Goal: Find contact information: Find contact information

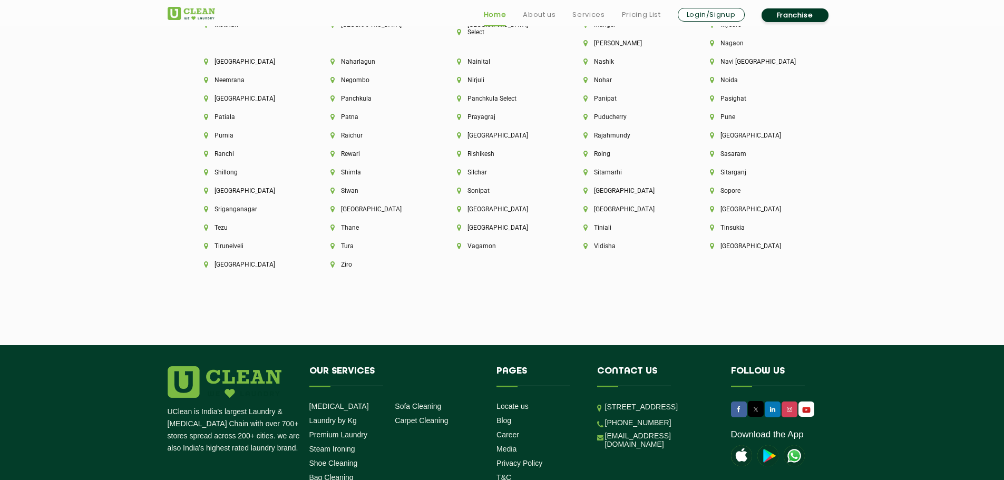
scroll to position [2592, 0]
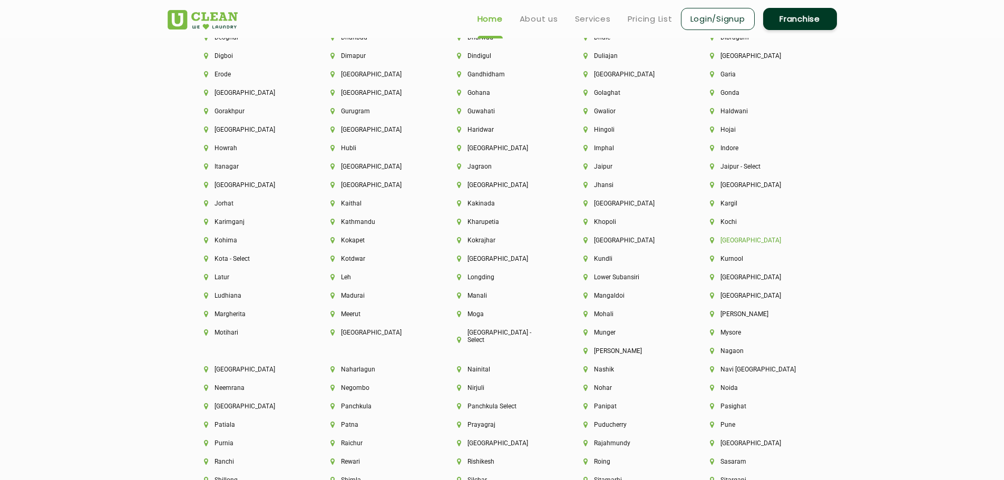
click at [731, 242] on li "[GEOGRAPHIC_DATA]" at bounding box center [755, 240] width 91 height 7
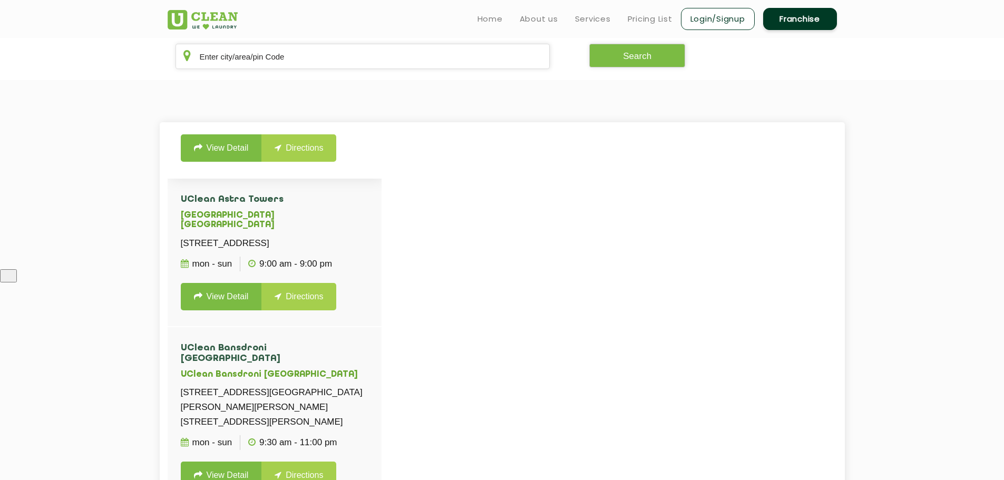
scroll to position [316, 0]
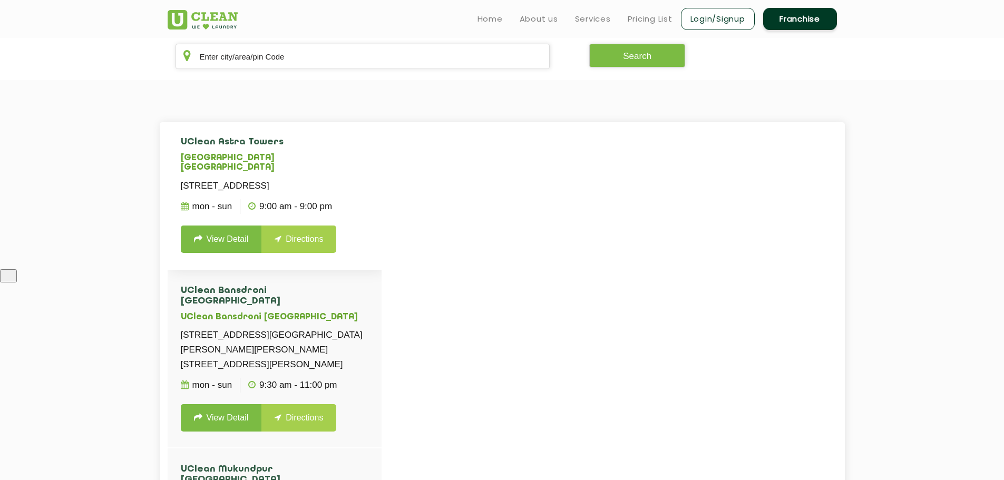
click at [233, 253] on link "View Detail" at bounding box center [221, 239] width 81 height 27
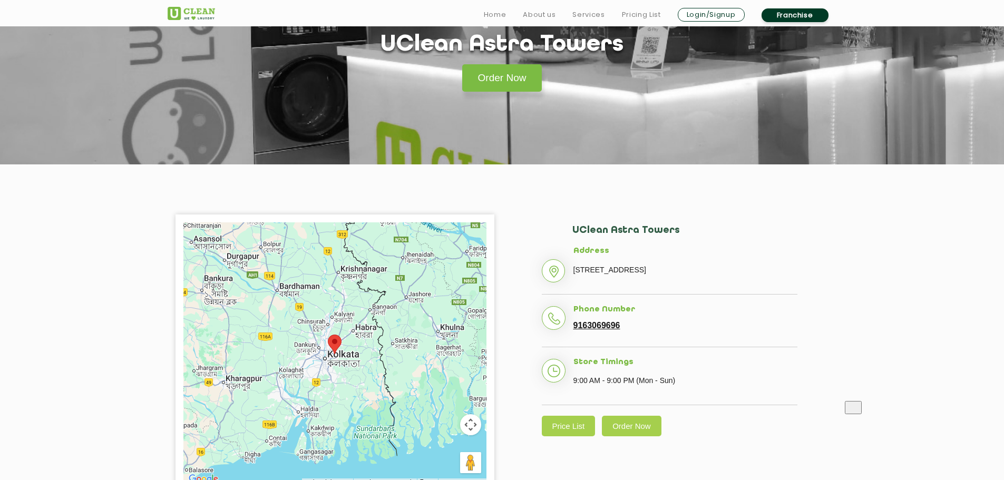
scroll to position [105, 0]
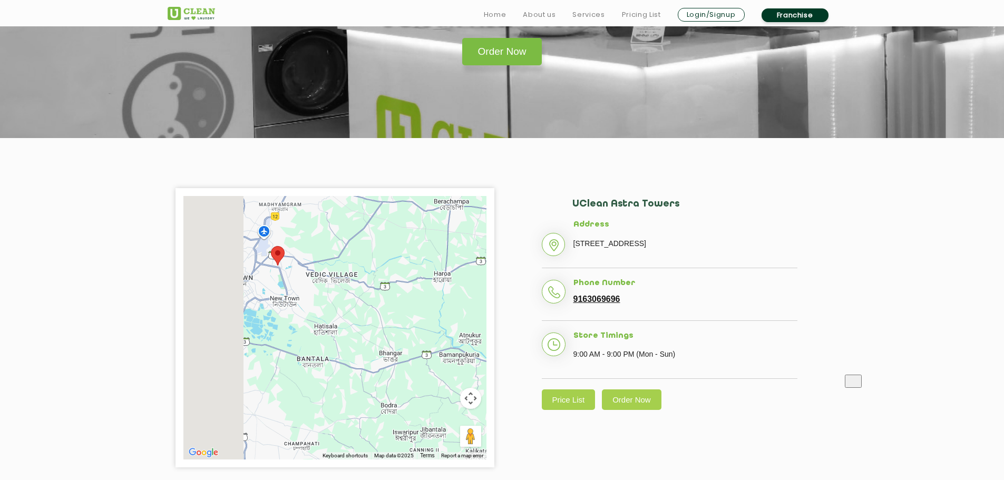
drag, startPoint x: 298, startPoint y: 317, endPoint x: 414, endPoint y: 321, distance: 115.5
click at [414, 321] on div at bounding box center [334, 328] width 303 height 264
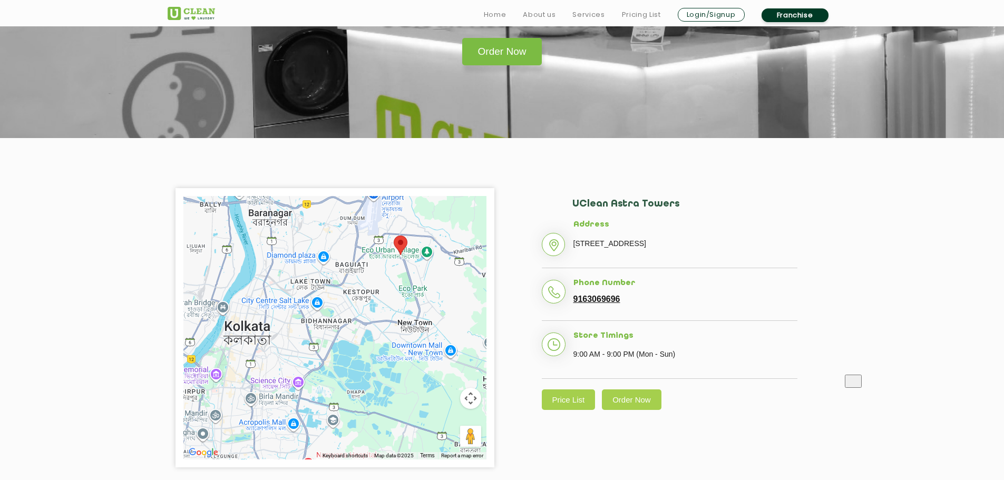
drag, startPoint x: 358, startPoint y: 317, endPoint x: 344, endPoint y: 326, distance: 16.4
click at [345, 325] on div at bounding box center [334, 328] width 303 height 264
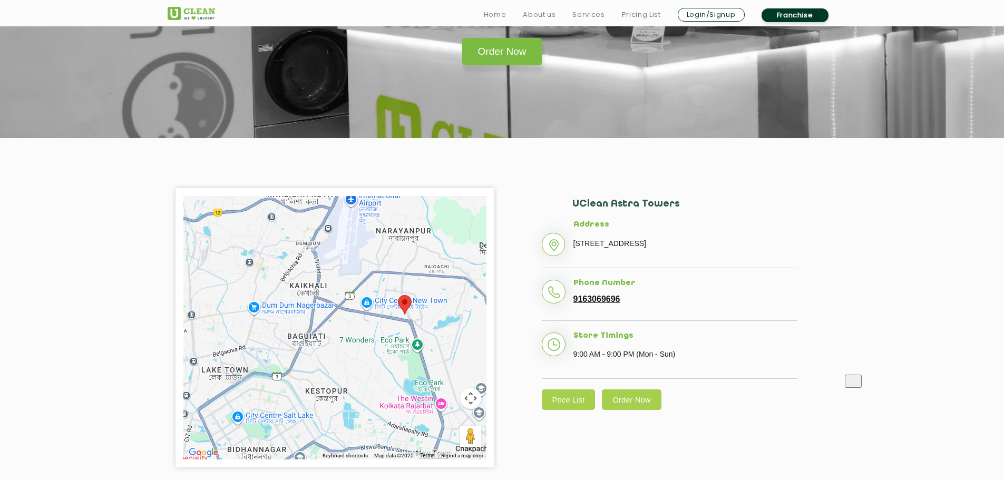
drag, startPoint x: 385, startPoint y: 258, endPoint x: 409, endPoint y: 334, distance: 80.0
click at [409, 334] on div at bounding box center [334, 328] width 303 height 264
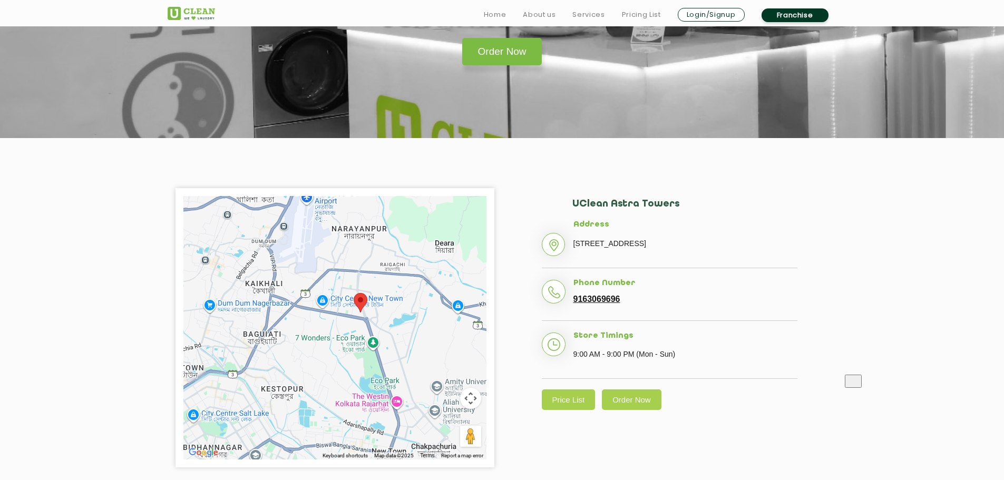
drag, startPoint x: 380, startPoint y: 314, endPoint x: 368, endPoint y: 314, distance: 11.1
click at [368, 314] on div at bounding box center [334, 328] width 303 height 264
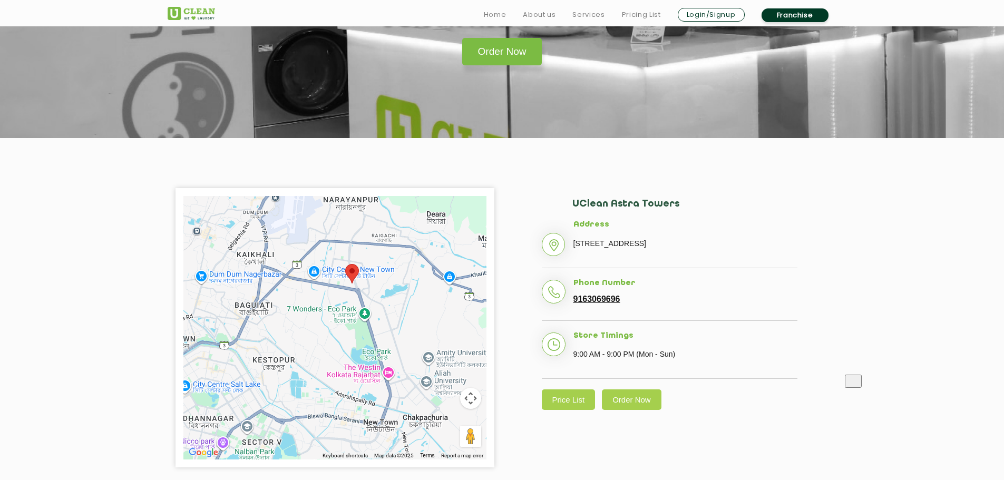
drag, startPoint x: 401, startPoint y: 333, endPoint x: 383, endPoint y: 282, distance: 53.7
click at [383, 282] on div at bounding box center [334, 328] width 303 height 264
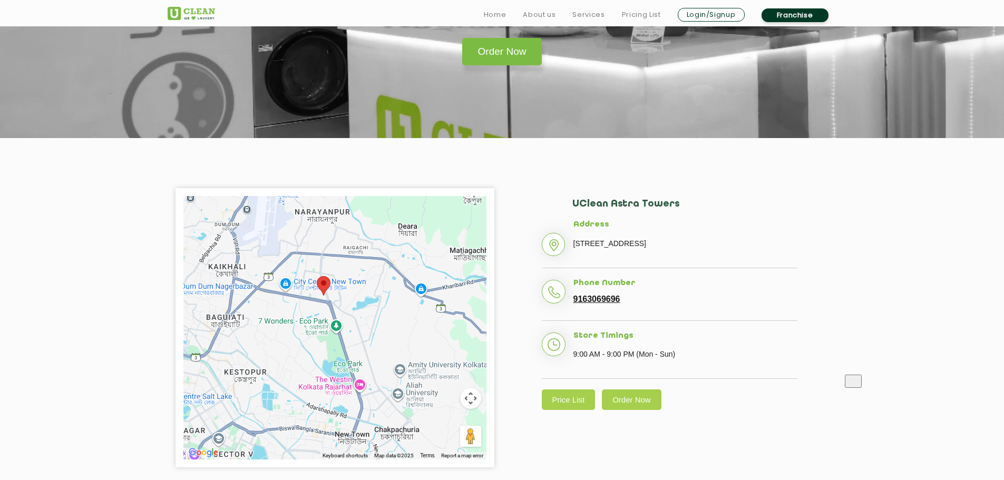
drag, startPoint x: 344, startPoint y: 261, endPoint x: 319, endPoint y: 311, distance: 55.9
click at [319, 311] on div at bounding box center [334, 328] width 303 height 264
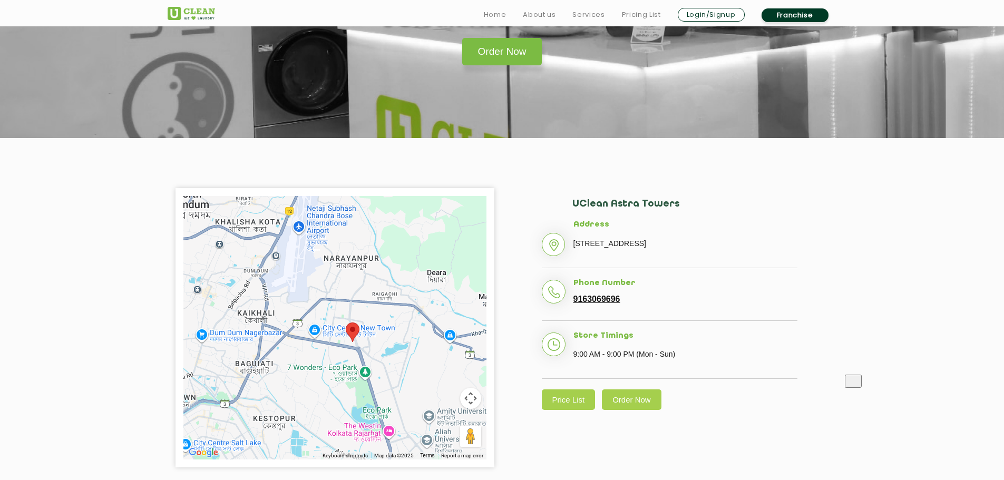
drag, startPoint x: 339, startPoint y: 283, endPoint x: 382, endPoint y: 343, distance: 73.0
click at [382, 343] on div at bounding box center [334, 328] width 303 height 264
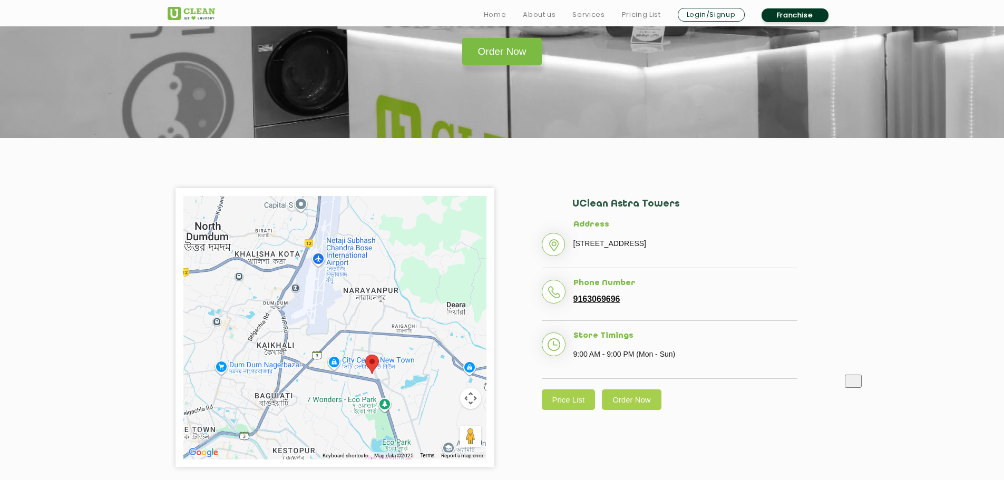
drag, startPoint x: 379, startPoint y: 337, endPoint x: 360, endPoint y: 291, distance: 49.6
click at [360, 292] on div at bounding box center [334, 328] width 303 height 264
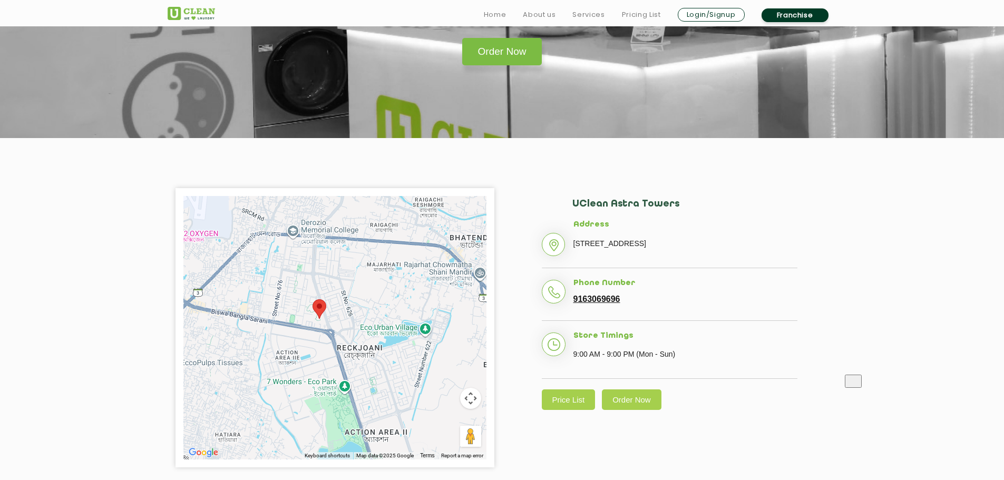
drag, startPoint x: 339, startPoint y: 322, endPoint x: 382, endPoint y: 313, distance: 44.3
click at [382, 313] on div at bounding box center [334, 328] width 303 height 264
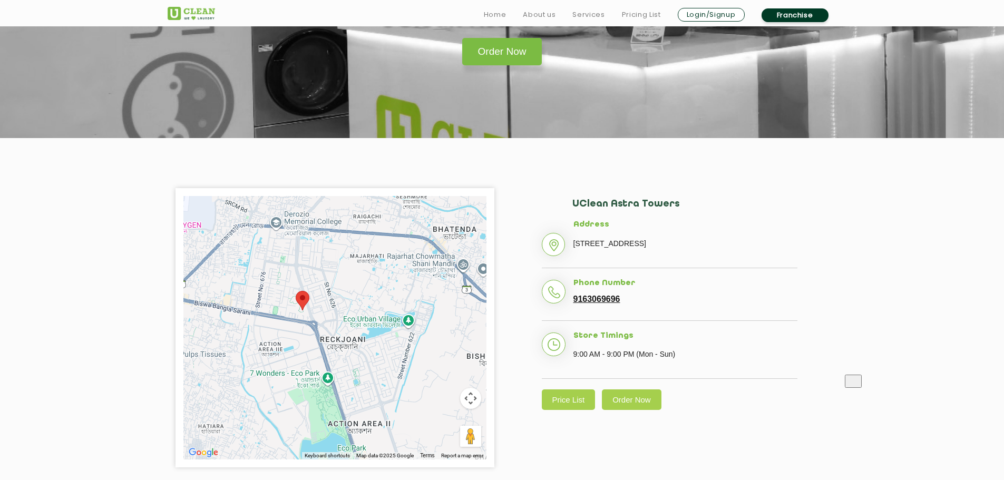
drag, startPoint x: 380, startPoint y: 325, endPoint x: 312, endPoint y: 325, distance: 68.0
click at [312, 325] on div at bounding box center [334, 328] width 303 height 264
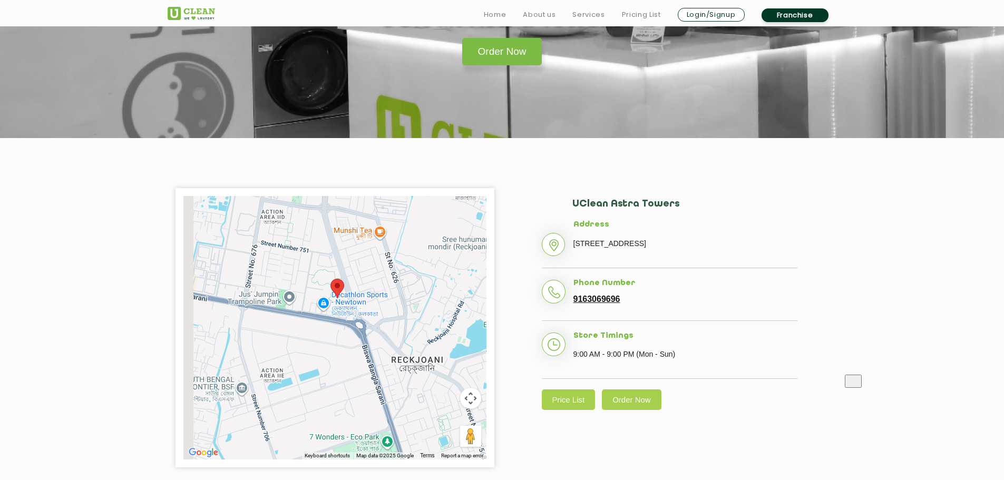
drag, startPoint x: 353, startPoint y: 319, endPoint x: 364, endPoint y: 322, distance: 12.0
click at [364, 322] on div at bounding box center [334, 328] width 303 height 264
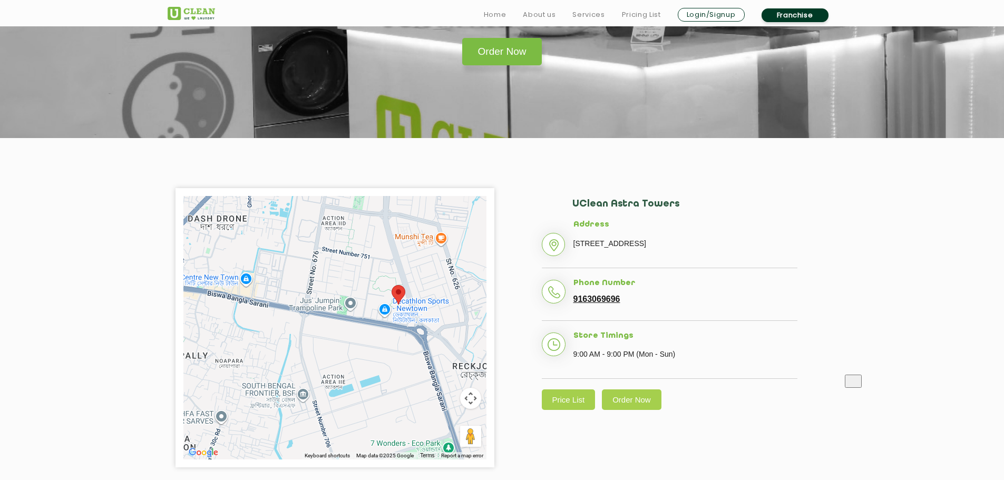
drag, startPoint x: 370, startPoint y: 333, endPoint x: 320, endPoint y: 324, distance: 50.5
click at [320, 324] on div at bounding box center [334, 328] width 303 height 264
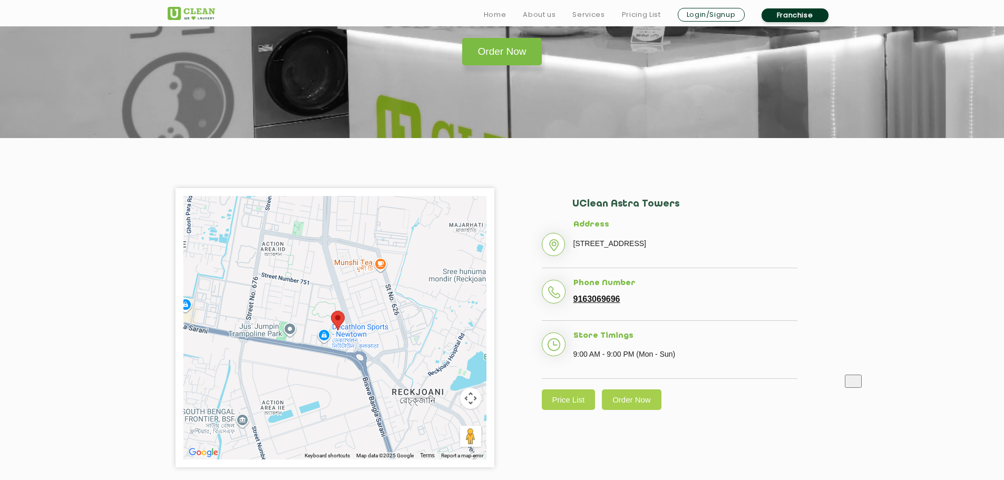
drag, startPoint x: 303, startPoint y: 289, endPoint x: 355, endPoint y: 334, distance: 68.8
click at [355, 334] on div at bounding box center [334, 328] width 303 height 264
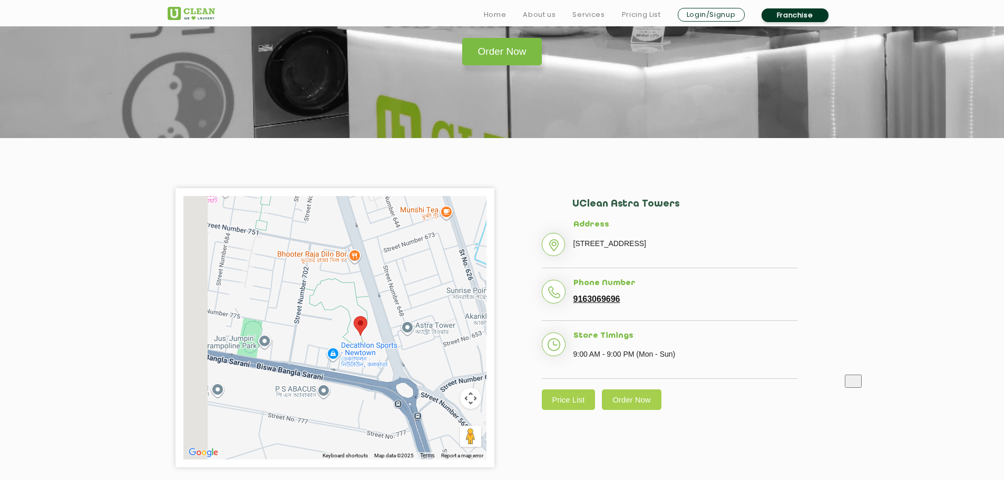
drag, startPoint x: 329, startPoint y: 319, endPoint x: 371, endPoint y: 314, distance: 42.5
click at [371, 314] on div at bounding box center [334, 328] width 303 height 264
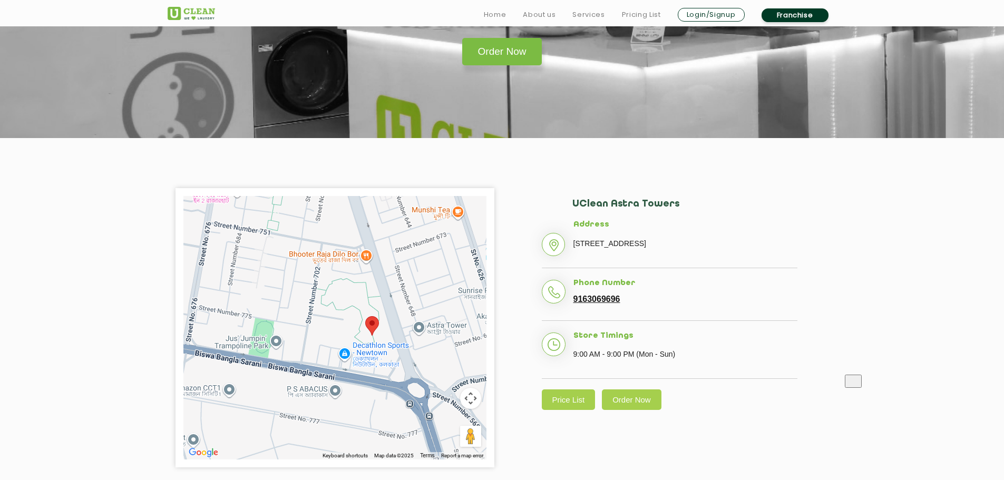
click at [383, 324] on div at bounding box center [334, 328] width 303 height 264
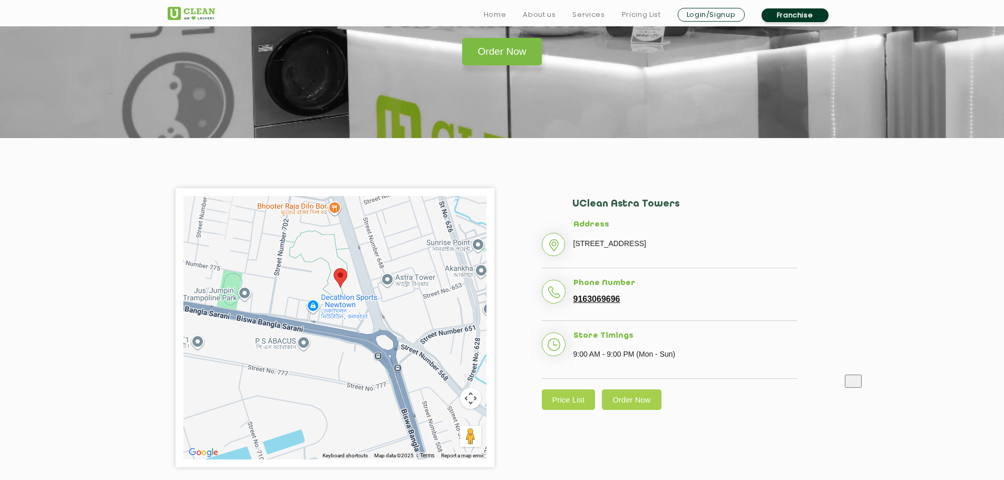
drag, startPoint x: 345, startPoint y: 325, endPoint x: 338, endPoint y: 321, distance: 8.0
click at [338, 321] on div at bounding box center [334, 328] width 303 height 264
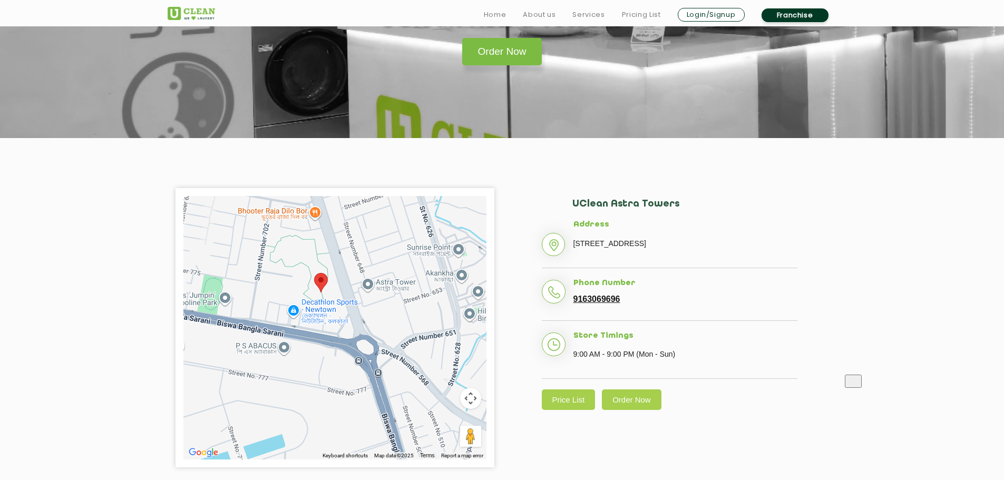
drag, startPoint x: 310, startPoint y: 326, endPoint x: 357, endPoint y: 321, distance: 47.2
click at [357, 321] on div at bounding box center [334, 328] width 303 height 264
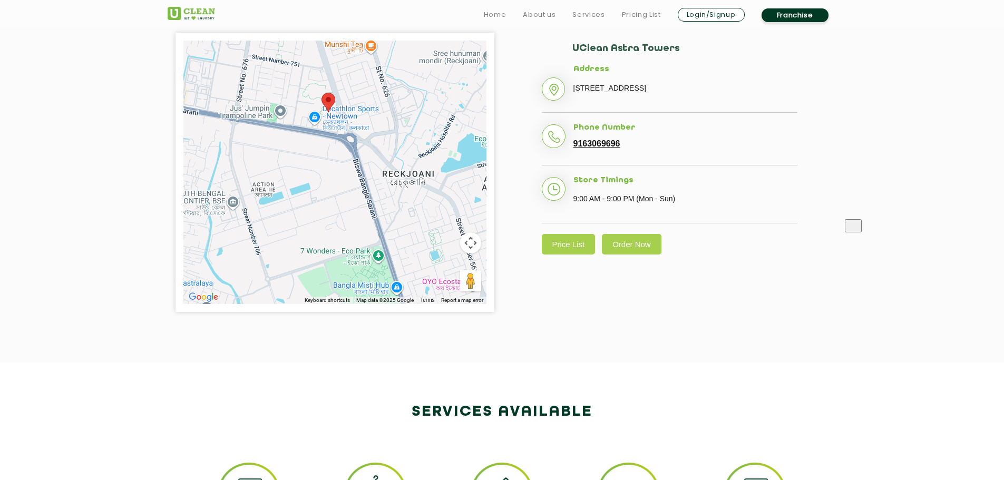
scroll to position [264, 0]
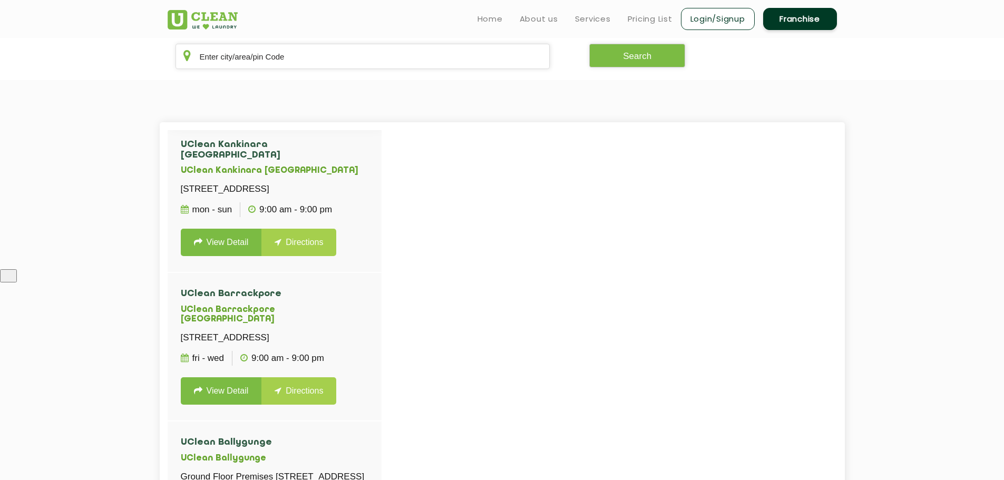
scroll to position [843, 0]
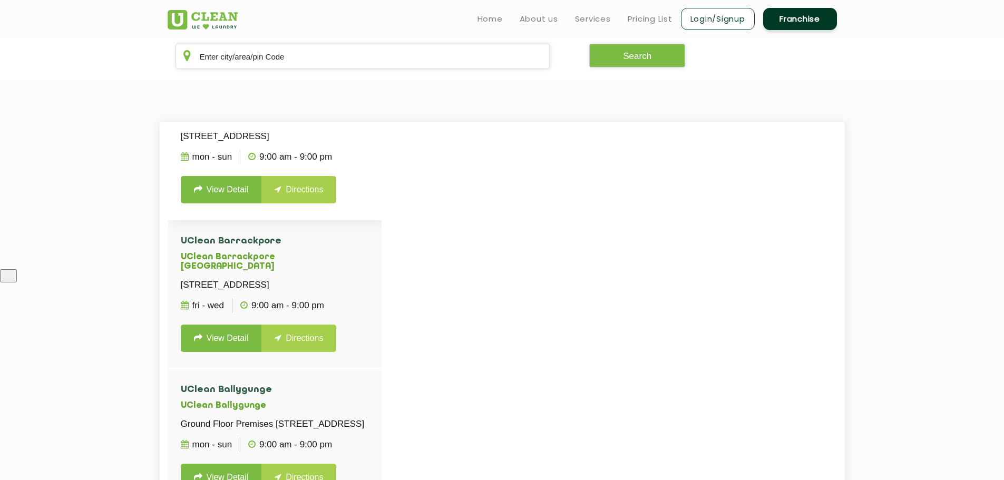
click at [234, 203] on link "View Detail" at bounding box center [221, 189] width 81 height 27
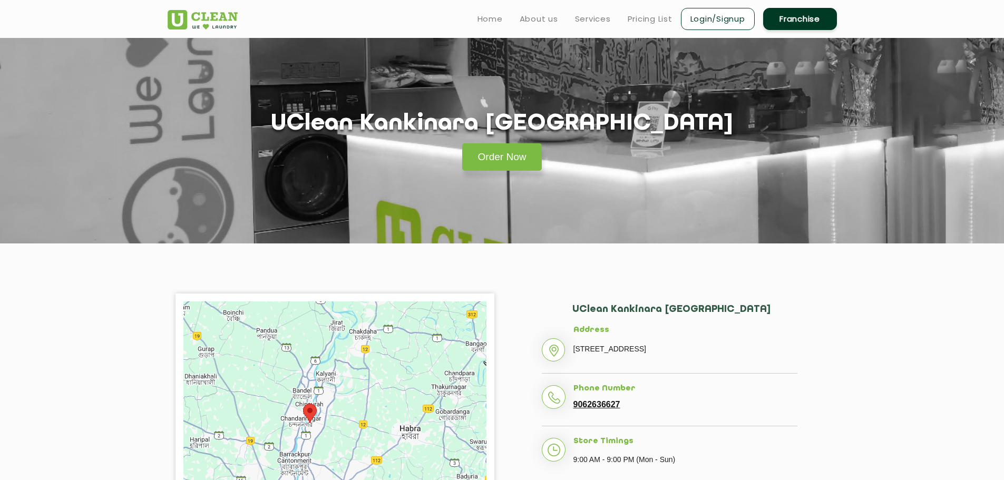
drag, startPoint x: 338, startPoint y: 414, endPoint x: 370, endPoint y: 352, distance: 70.3
click at [370, 353] on div at bounding box center [334, 434] width 303 height 264
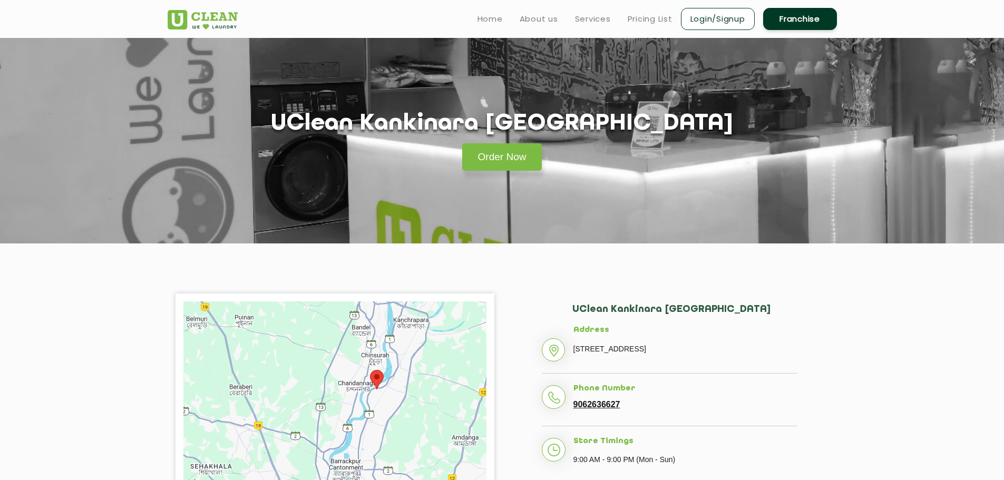
drag, startPoint x: 321, startPoint y: 370, endPoint x: 385, endPoint y: 402, distance: 71.7
click at [381, 407] on div at bounding box center [334, 434] width 303 height 264
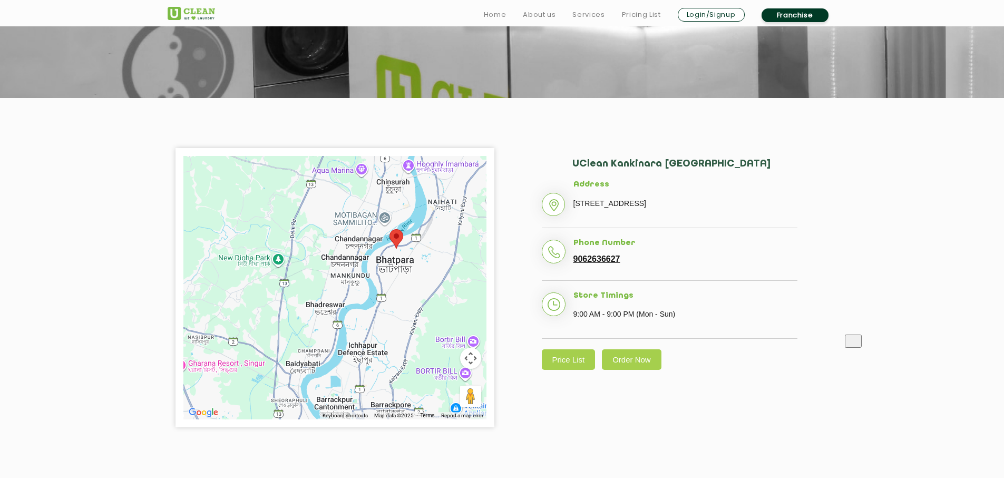
scroll to position [158, 0]
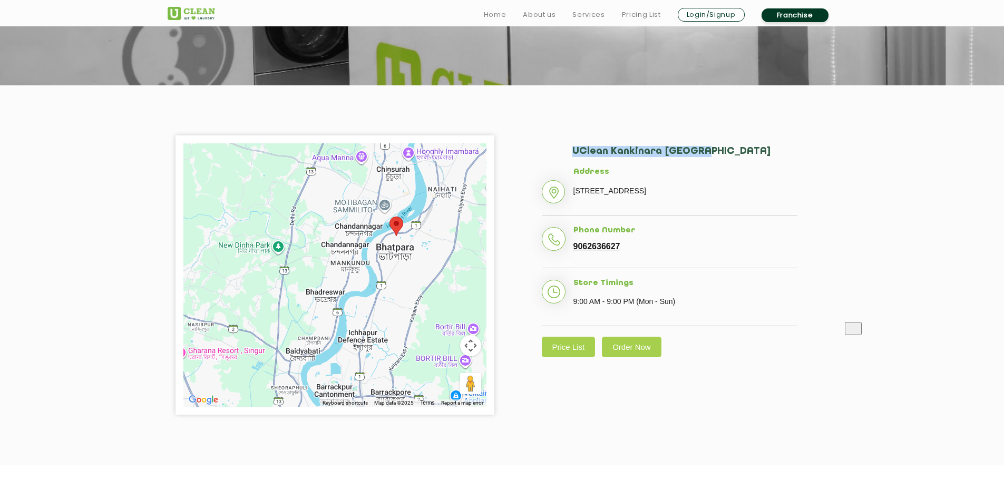
drag, startPoint x: 567, startPoint y: 146, endPoint x: 703, endPoint y: 154, distance: 136.3
click at [703, 154] on div "[GEOGRAPHIC_DATA] [GEOGRAPHIC_DATA] Address [STREET_ADDRESS] Phone Number 90626…" at bounding box center [669, 251] width 319 height 232
click at [768, 141] on div "[GEOGRAPHIC_DATA] [GEOGRAPHIC_DATA] Address [STREET_ADDRESS] Phone Number 90626…" at bounding box center [669, 251] width 319 height 232
drag, startPoint x: 570, startPoint y: 148, endPoint x: 702, endPoint y: 154, distance: 131.9
click at [702, 154] on div "[GEOGRAPHIC_DATA] [GEOGRAPHIC_DATA] Address [STREET_ADDRESS] Phone Number 90626…" at bounding box center [669, 251] width 319 height 232
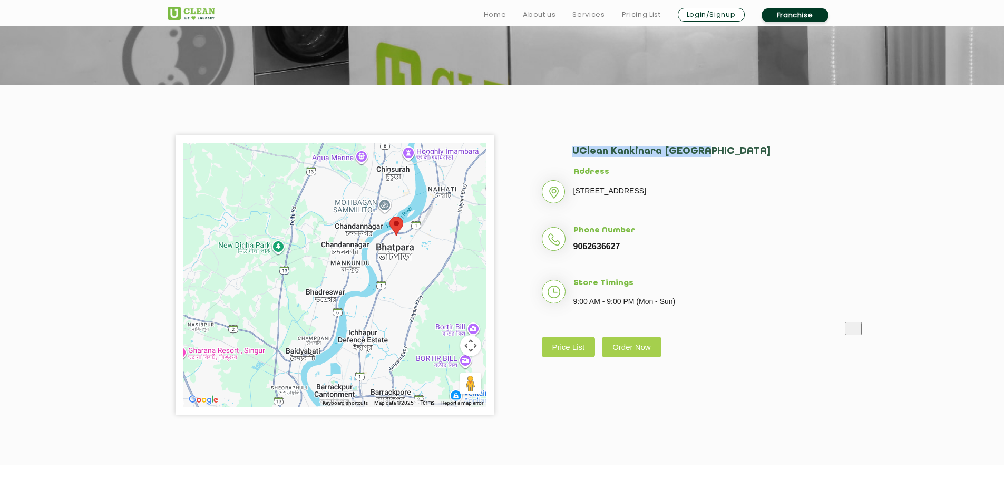
click at [562, 137] on div "[GEOGRAPHIC_DATA] [GEOGRAPHIC_DATA] Address [STREET_ADDRESS] Phone Number 90626…" at bounding box center [669, 251] width 319 height 232
drag, startPoint x: 570, startPoint y: 147, endPoint x: 700, endPoint y: 145, distance: 129.2
click at [700, 145] on div "[GEOGRAPHIC_DATA] [GEOGRAPHIC_DATA] Address [STREET_ADDRESS] Phone Number 90626…" at bounding box center [669, 251] width 319 height 232
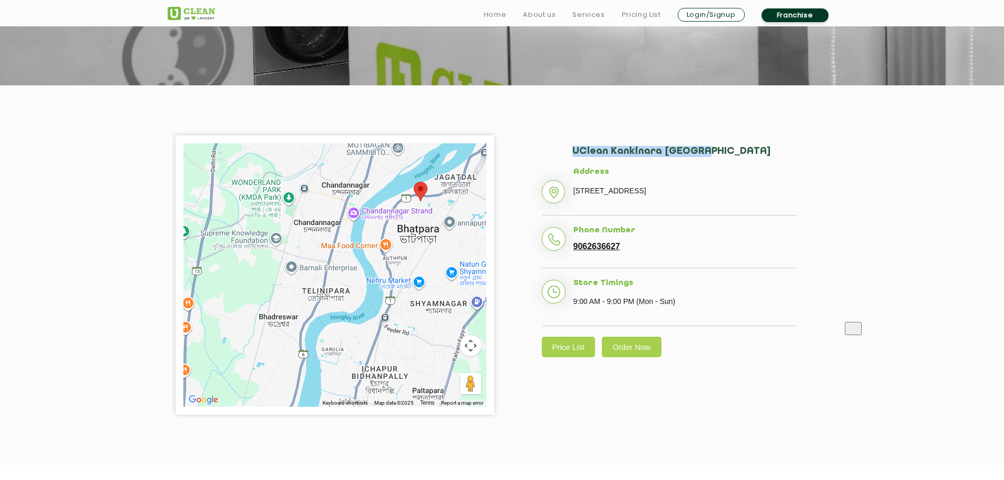
drag, startPoint x: 345, startPoint y: 255, endPoint x: 400, endPoint y: 212, distance: 69.5
click at [400, 212] on div at bounding box center [334, 275] width 303 height 264
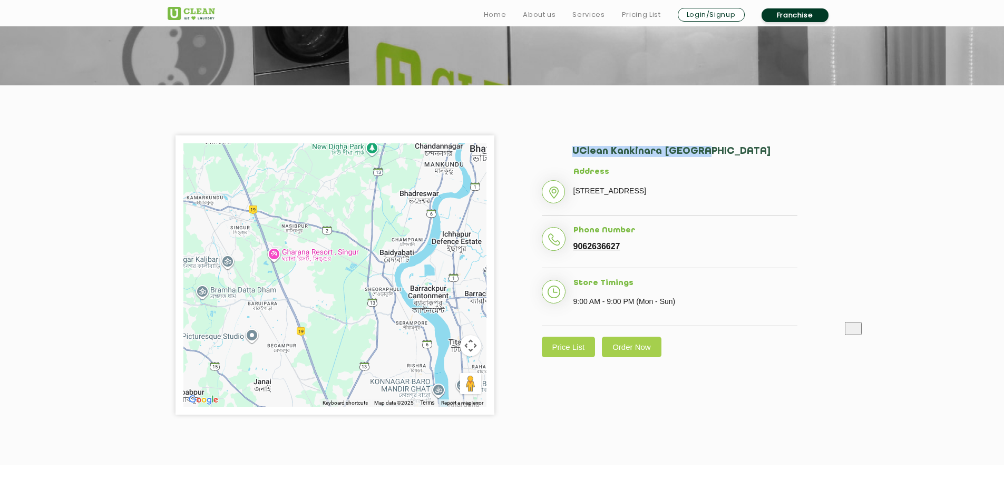
drag, startPoint x: 399, startPoint y: 285, endPoint x: 393, endPoint y: 242, distance: 43.6
click at [394, 245] on div at bounding box center [334, 275] width 303 height 264
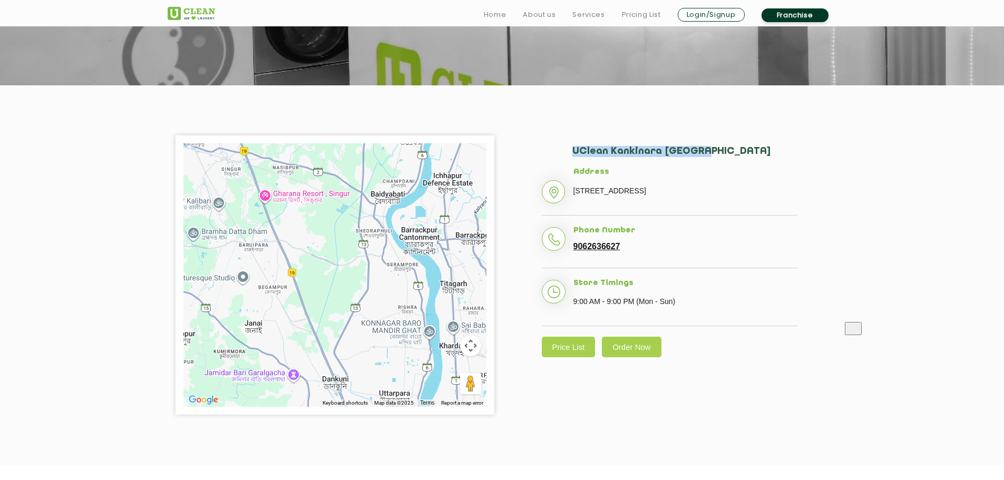
drag, startPoint x: 385, startPoint y: 290, endPoint x: 348, endPoint y: 236, distance: 65.7
click at [367, 252] on div at bounding box center [334, 275] width 303 height 264
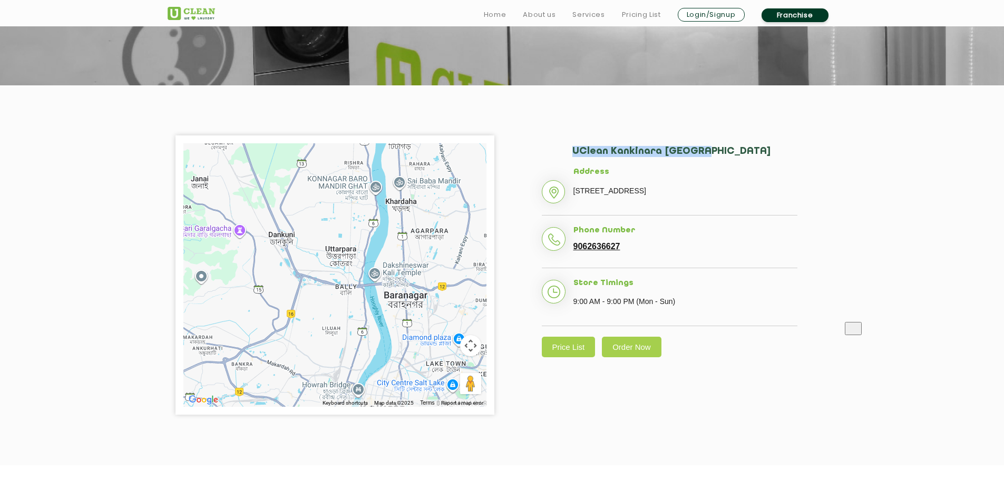
click at [556, 139] on div "[GEOGRAPHIC_DATA] [GEOGRAPHIC_DATA] Address [STREET_ADDRESS] Phone Number 90626…" at bounding box center [669, 251] width 319 height 232
drag, startPoint x: 572, startPoint y: 151, endPoint x: 701, endPoint y: 152, distance: 128.6
click at [701, 152] on h2 "UClean Kankinara [GEOGRAPHIC_DATA]" at bounding box center [684, 157] width 225 height 22
click at [728, 134] on section "← Move left → Move right ↑ Move up ↓ Move down + Zoom in - Zoom out Home Jump l…" at bounding box center [502, 275] width 1004 height 380
drag, startPoint x: 574, startPoint y: 148, endPoint x: 696, endPoint y: 153, distance: 122.4
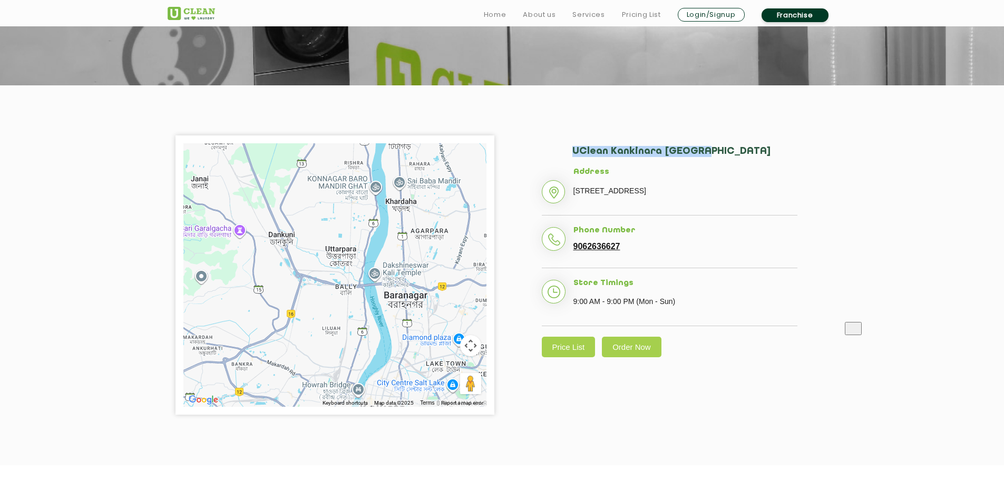
click at [696, 153] on h2 "UClean Kankinara [GEOGRAPHIC_DATA]" at bounding box center [684, 157] width 225 height 22
click at [555, 144] on div "[GEOGRAPHIC_DATA] [GEOGRAPHIC_DATA] Address [STREET_ADDRESS] Phone Number 90626…" at bounding box center [669, 251] width 319 height 232
drag, startPoint x: 574, startPoint y: 150, endPoint x: 695, endPoint y: 150, distance: 121.2
click at [695, 150] on h2 "UClean Kankinara [GEOGRAPHIC_DATA]" at bounding box center [684, 157] width 225 height 22
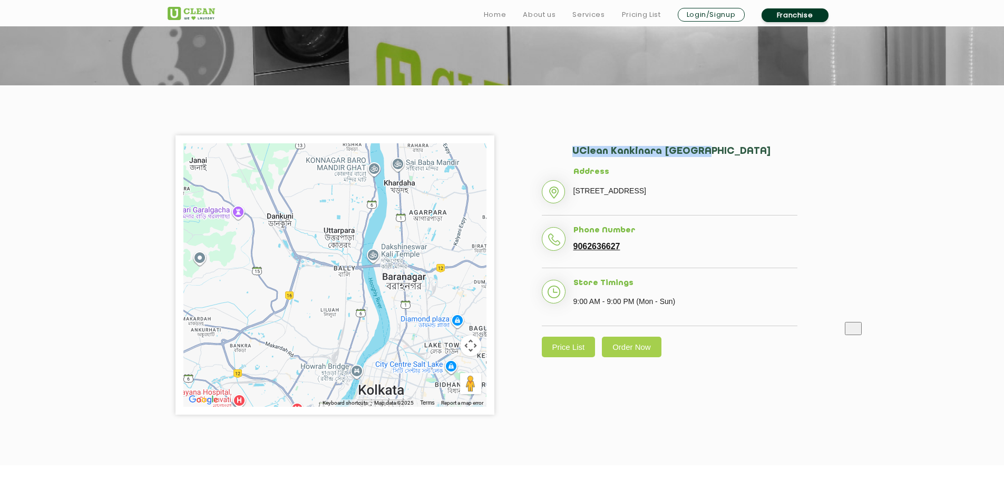
drag, startPoint x: 419, startPoint y: 319, endPoint x: 392, endPoint y: 242, distance: 81.5
click at [392, 242] on div at bounding box center [334, 275] width 303 height 264
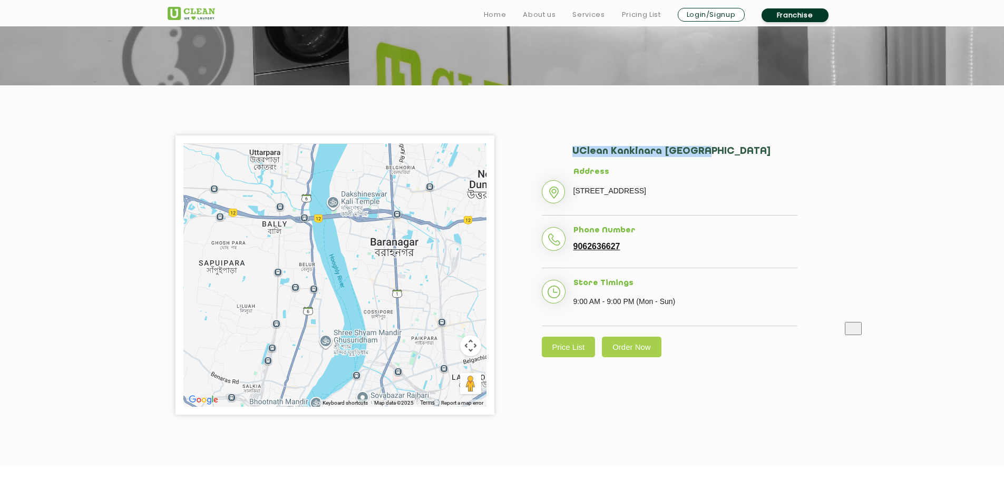
drag, startPoint x: 371, startPoint y: 263, endPoint x: 373, endPoint y: 269, distance: 6.7
click at [373, 269] on div at bounding box center [334, 275] width 303 height 264
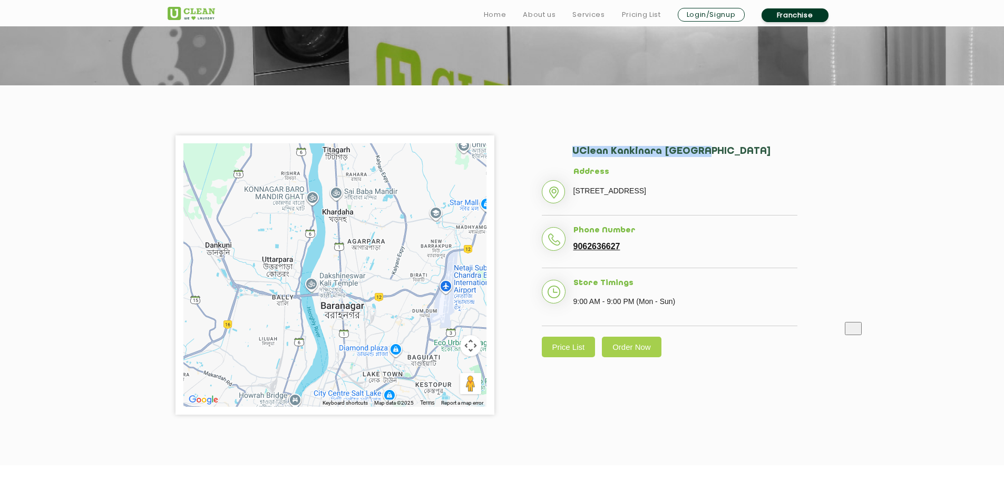
drag, startPoint x: 407, startPoint y: 216, endPoint x: 364, endPoint y: 296, distance: 91.8
click at [364, 296] on div at bounding box center [334, 275] width 303 height 264
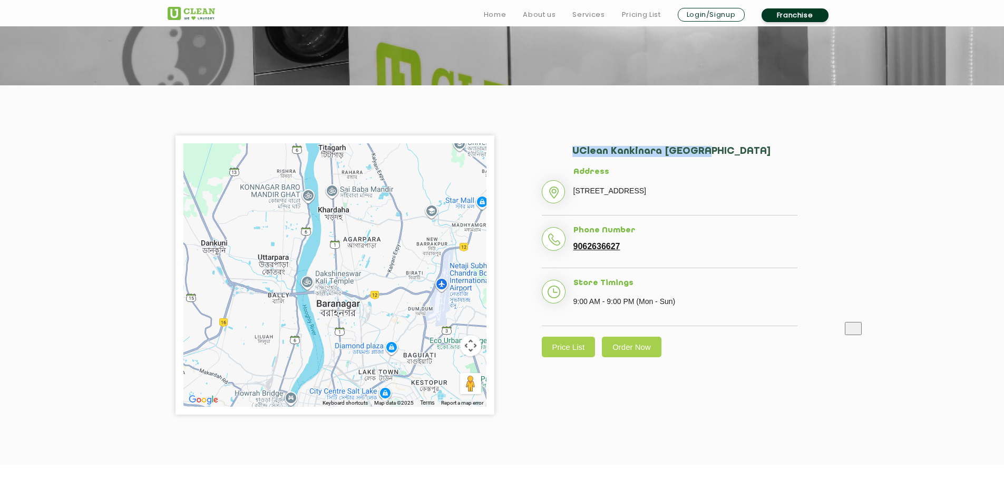
drag, startPoint x: 339, startPoint y: 239, endPoint x: 342, endPoint y: 231, distance: 8.3
click at [342, 231] on div at bounding box center [334, 275] width 303 height 264
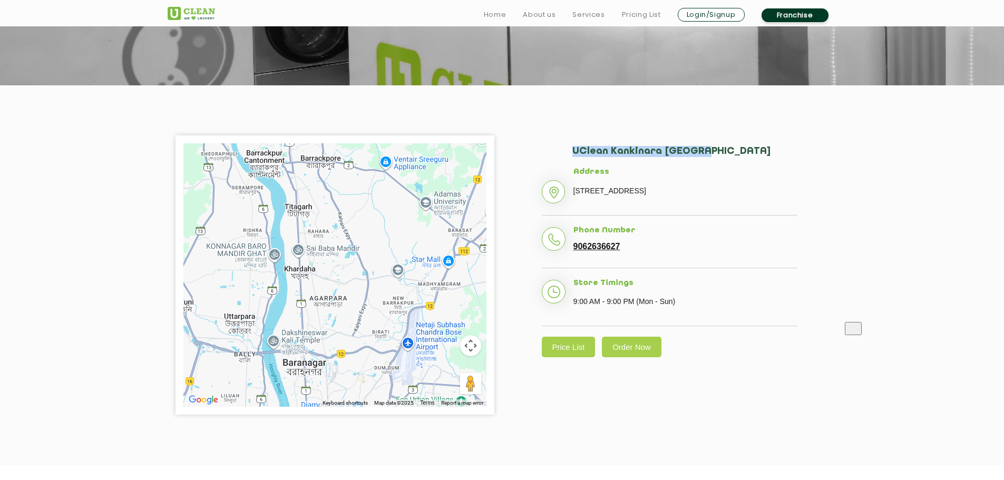
drag, startPoint x: 399, startPoint y: 169, endPoint x: 360, endPoint y: 242, distance: 82.8
click at [360, 242] on div at bounding box center [334, 275] width 303 height 264
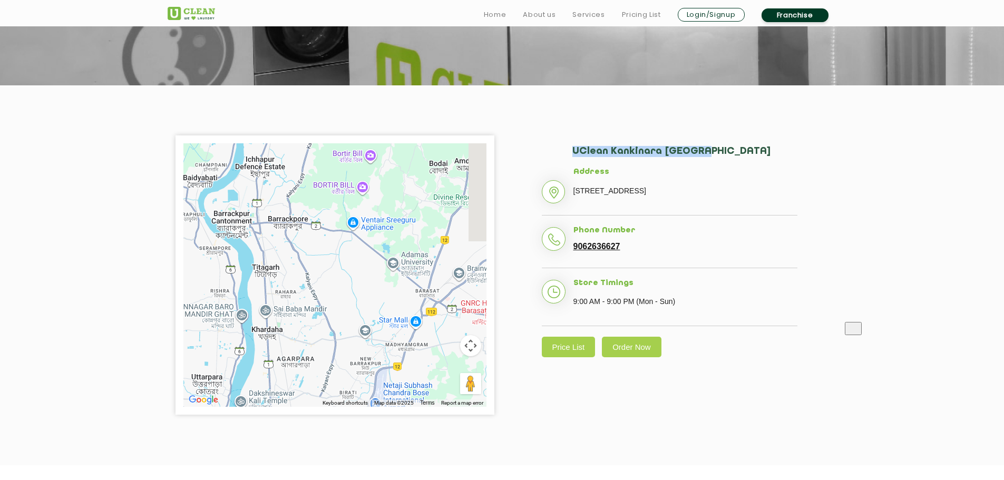
drag, startPoint x: 297, startPoint y: 268, endPoint x: 304, endPoint y: 272, distance: 7.8
click at [301, 275] on div at bounding box center [334, 275] width 303 height 264
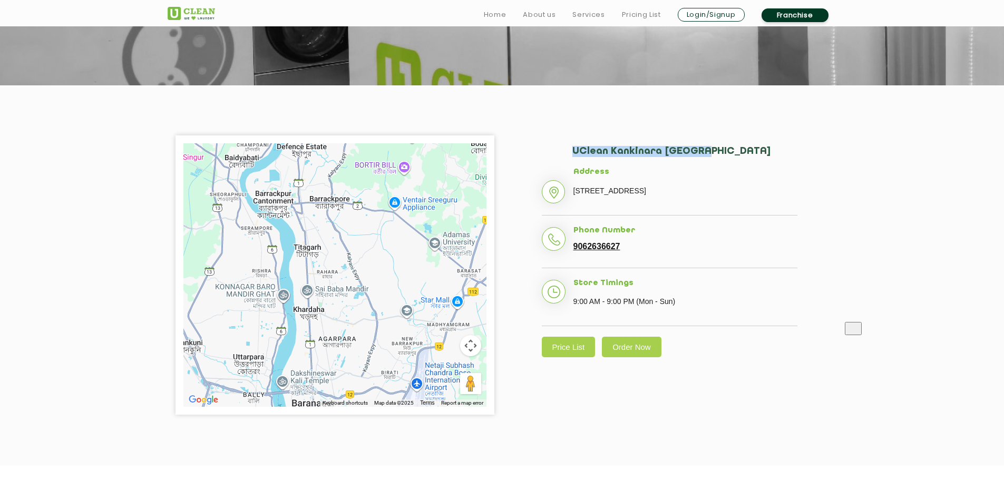
drag, startPoint x: 319, startPoint y: 259, endPoint x: 354, endPoint y: 222, distance: 51.1
click at [354, 222] on div at bounding box center [334, 275] width 303 height 264
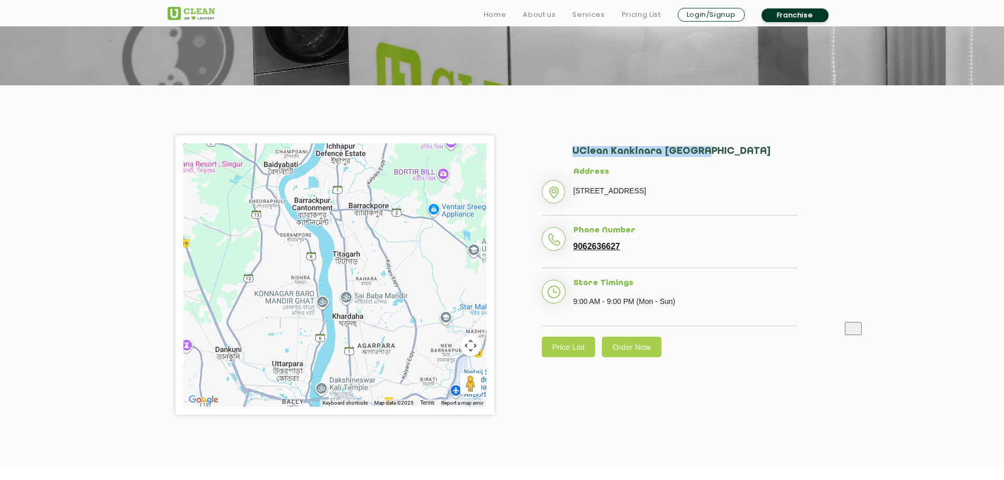
drag, startPoint x: 410, startPoint y: 266, endPoint x: 376, endPoint y: 374, distance: 113.1
click at [376, 374] on div at bounding box center [334, 275] width 303 height 264
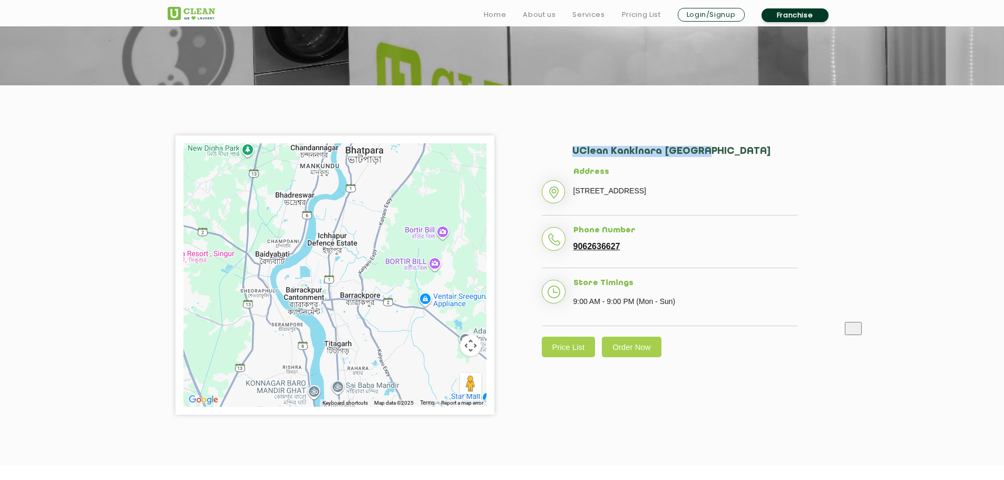
drag, startPoint x: 355, startPoint y: 322, endPoint x: 363, endPoint y: 263, distance: 60.2
click at [362, 268] on div at bounding box center [334, 275] width 303 height 264
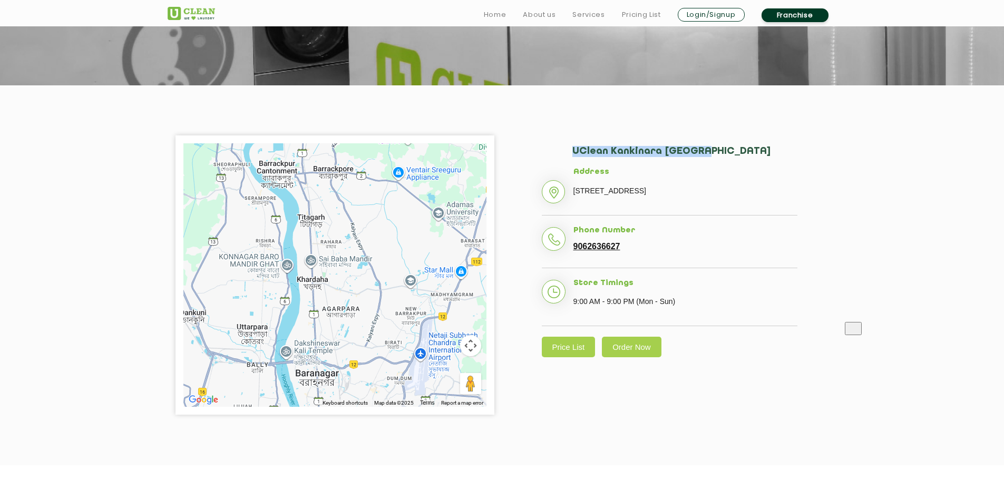
drag, startPoint x: 370, startPoint y: 265, endPoint x: 362, endPoint y: 267, distance: 8.1
click at [362, 267] on div at bounding box center [334, 275] width 303 height 264
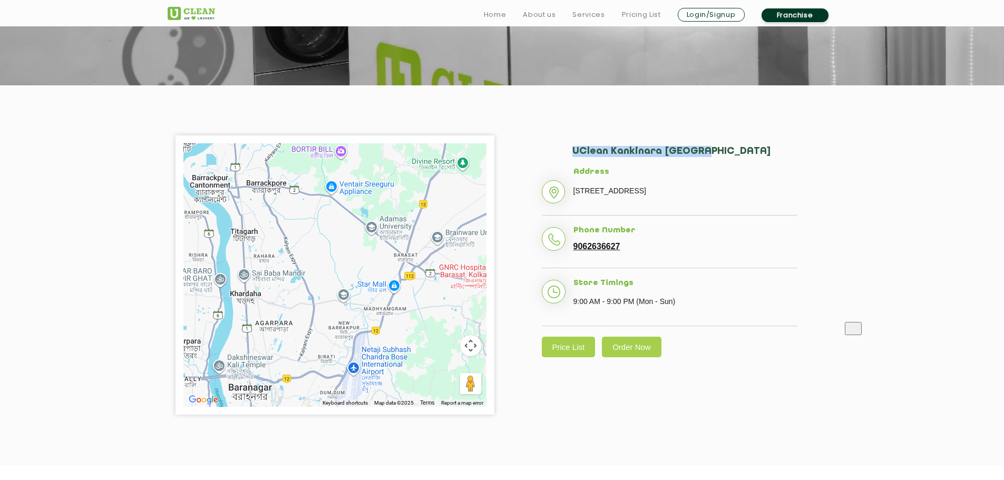
drag, startPoint x: 322, startPoint y: 234, endPoint x: 269, endPoint y: 240, distance: 53.6
click at [269, 241] on div at bounding box center [334, 275] width 303 height 264
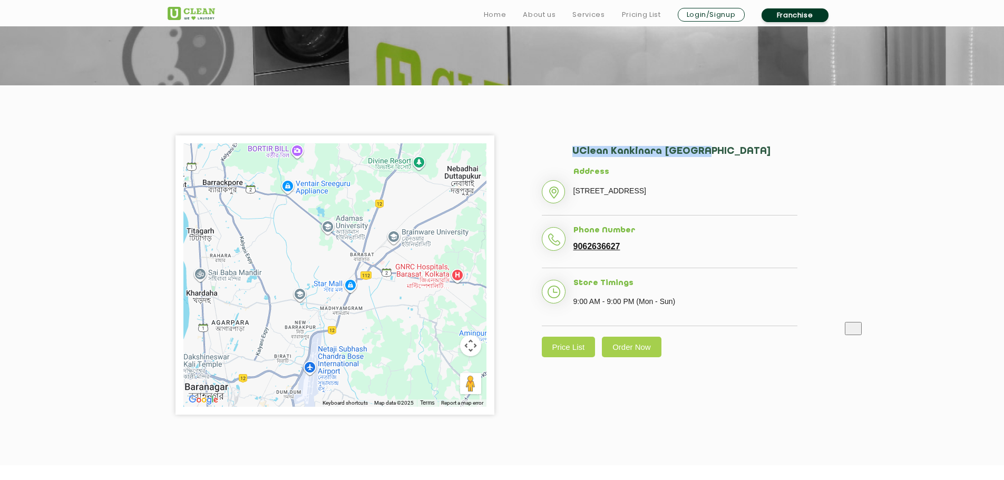
click at [524, 152] on div "[GEOGRAPHIC_DATA] [GEOGRAPHIC_DATA] Address [STREET_ADDRESS] Phone Number 90626…" at bounding box center [669, 251] width 319 height 232
drag, startPoint x: 574, startPoint y: 149, endPoint x: 692, endPoint y: 154, distance: 117.7
click at [692, 154] on h2 "UClean Kankinara [GEOGRAPHIC_DATA]" at bounding box center [684, 157] width 225 height 22
drag, startPoint x: 575, startPoint y: 189, endPoint x: 667, endPoint y: 205, distance: 93.6
click at [667, 199] on p "[STREET_ADDRESS]" at bounding box center [686, 191] width 224 height 16
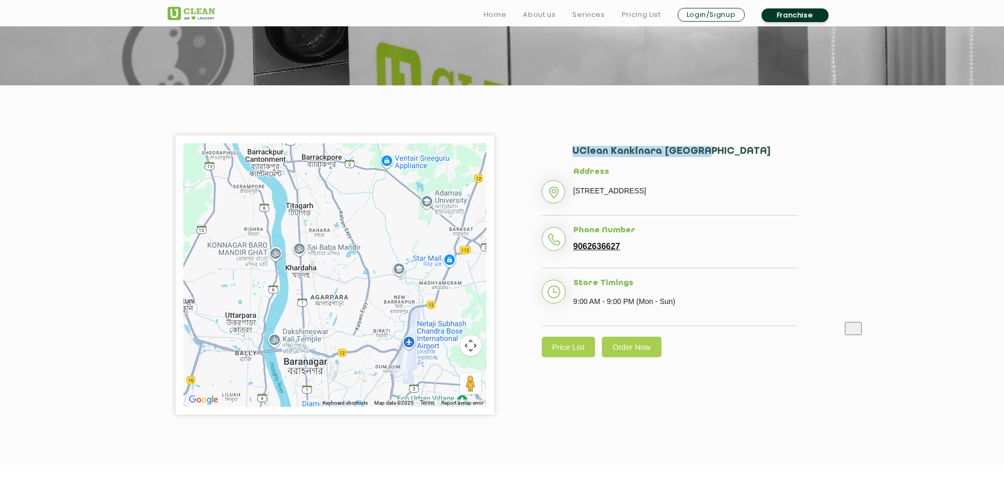
drag, startPoint x: 266, startPoint y: 240, endPoint x: 373, endPoint y: 215, distance: 110.0
click at [373, 213] on div at bounding box center [334, 275] width 303 height 264
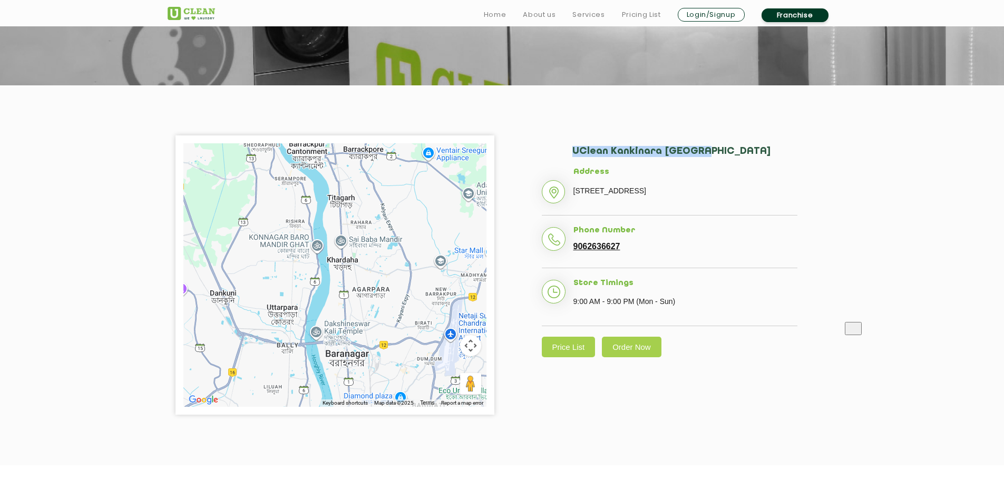
click at [520, 230] on div "[GEOGRAPHIC_DATA] [GEOGRAPHIC_DATA] Address [STREET_ADDRESS] Phone Number 90626…" at bounding box center [669, 251] width 319 height 232
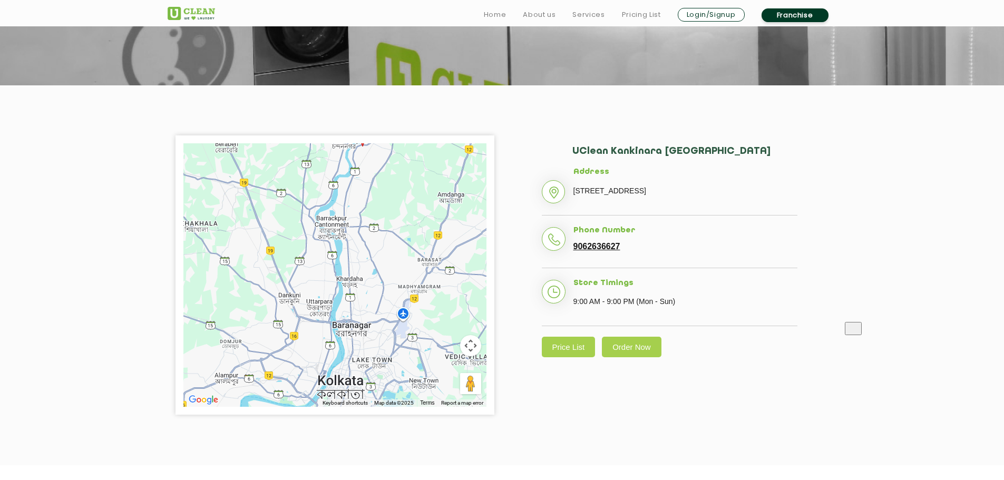
drag, startPoint x: 373, startPoint y: 216, endPoint x: 365, endPoint y: 261, distance: 46.5
click at [365, 261] on div at bounding box center [334, 275] width 303 height 264
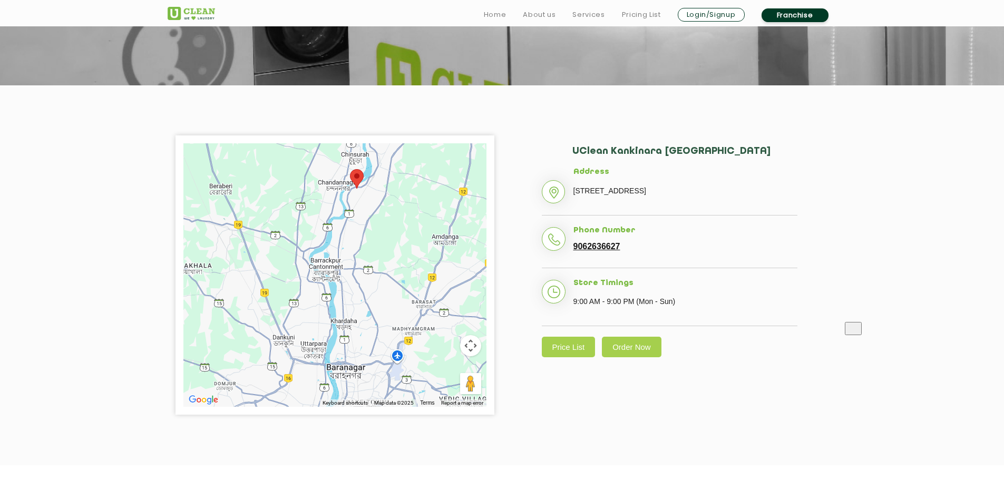
drag, startPoint x: 372, startPoint y: 244, endPoint x: 368, endPoint y: 276, distance: 31.8
click at [368, 276] on div at bounding box center [334, 275] width 303 height 264
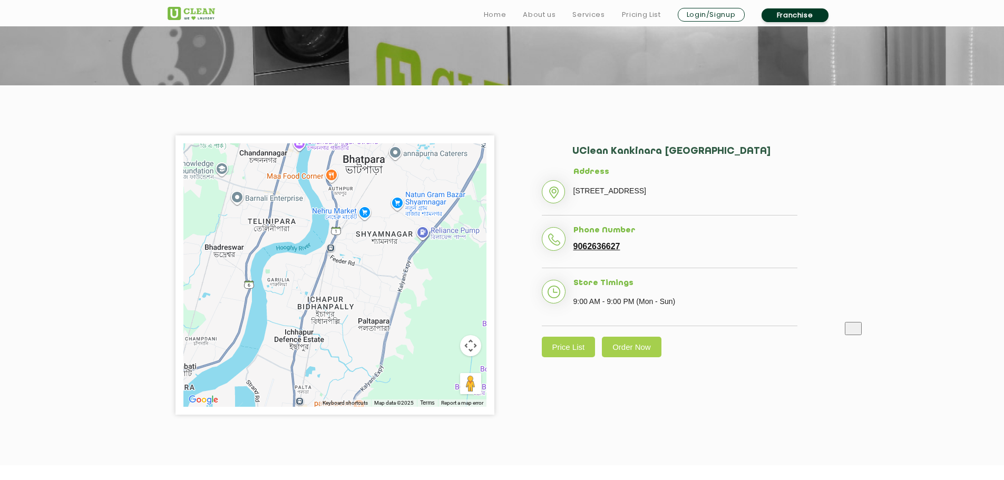
drag, startPoint x: 324, startPoint y: 306, endPoint x: 353, endPoint y: 258, distance: 56.5
click at [353, 258] on div at bounding box center [334, 275] width 303 height 264
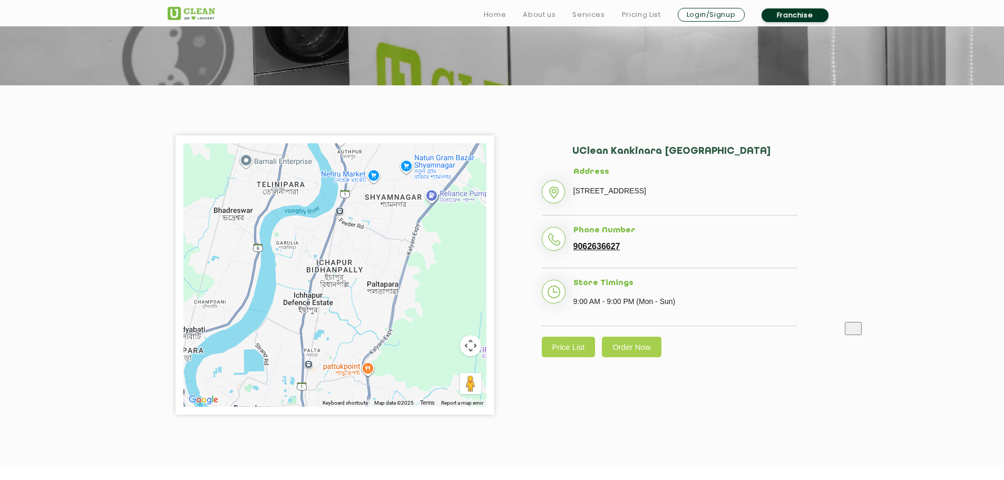
drag, startPoint x: 379, startPoint y: 279, endPoint x: 383, endPoint y: 255, distance: 25.2
click at [383, 255] on div at bounding box center [334, 275] width 303 height 264
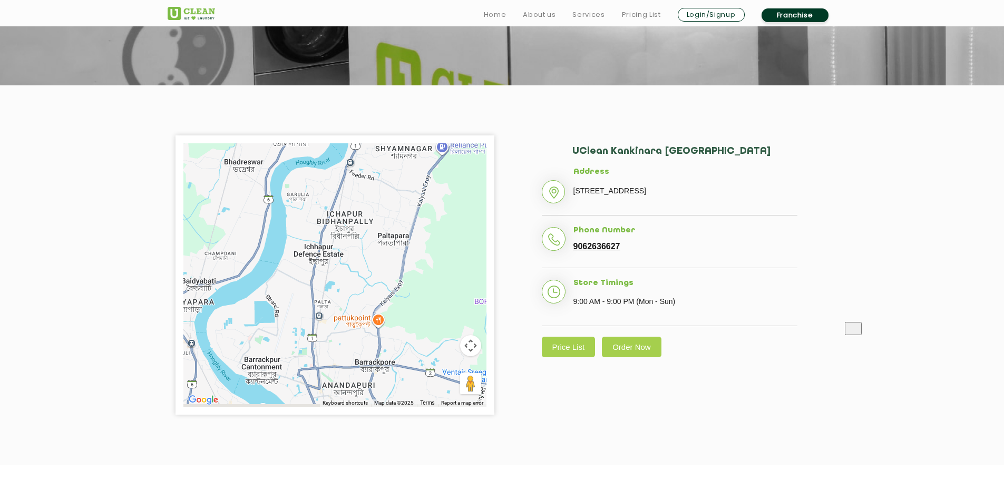
drag, startPoint x: 342, startPoint y: 304, endPoint x: 355, endPoint y: 253, distance: 52.7
click at [354, 255] on div at bounding box center [334, 275] width 303 height 264
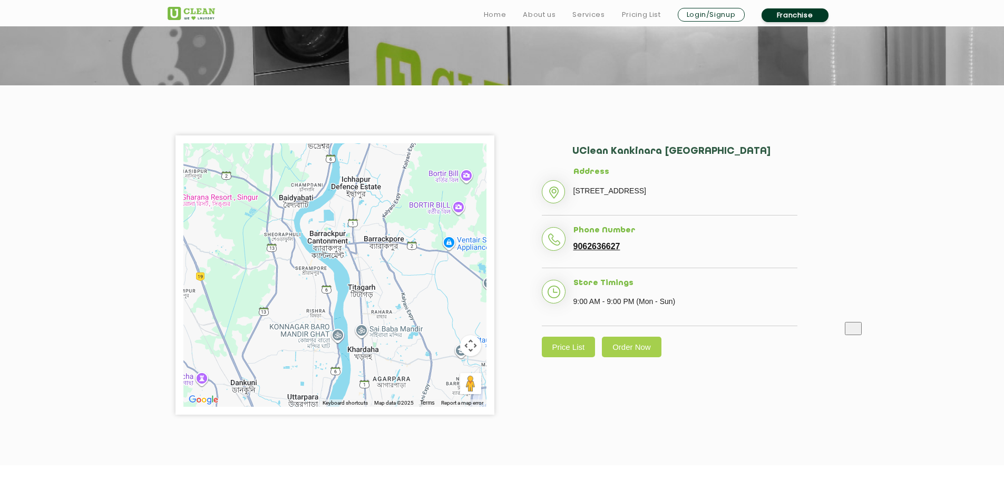
drag, startPoint x: 363, startPoint y: 307, endPoint x: 368, endPoint y: 259, distance: 48.8
click at [368, 259] on div at bounding box center [334, 275] width 303 height 264
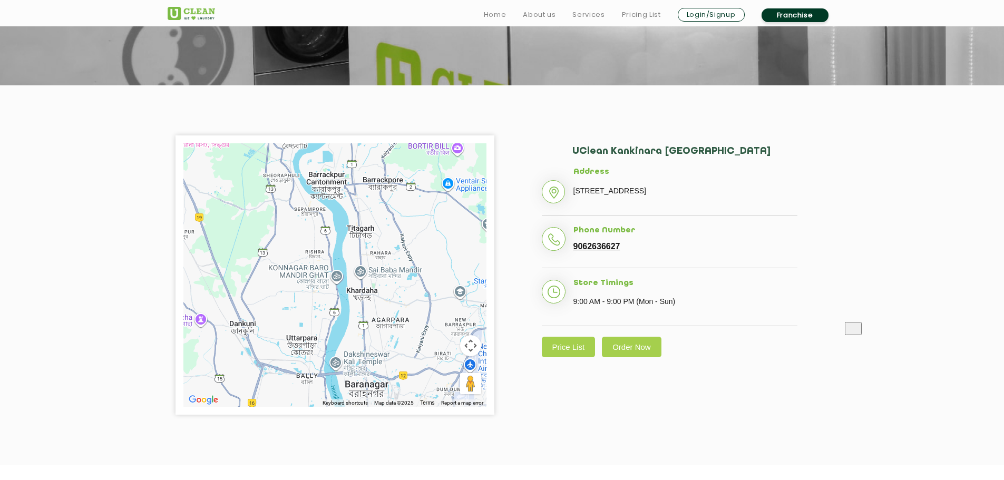
drag, startPoint x: 380, startPoint y: 327, endPoint x: 369, endPoint y: 279, distance: 49.7
click at [370, 282] on div at bounding box center [334, 275] width 303 height 264
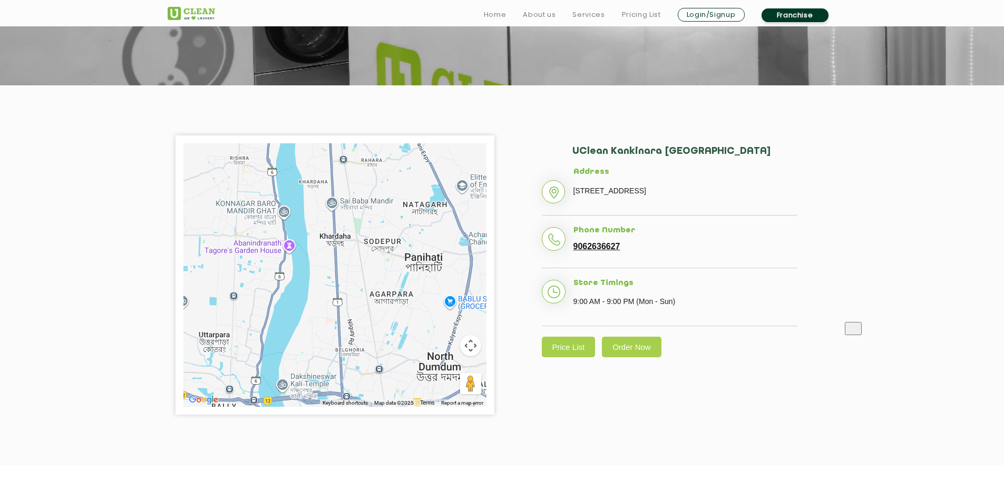
click at [376, 344] on div at bounding box center [334, 275] width 303 height 264
drag, startPoint x: 624, startPoint y: 260, endPoint x: 574, endPoint y: 261, distance: 50.1
click at [574, 261] on li "Phone Number [PHONE_NUMBER]" at bounding box center [670, 247] width 256 height 42
copy link "9062636627"
